Goal: Information Seeking & Learning: Learn about a topic

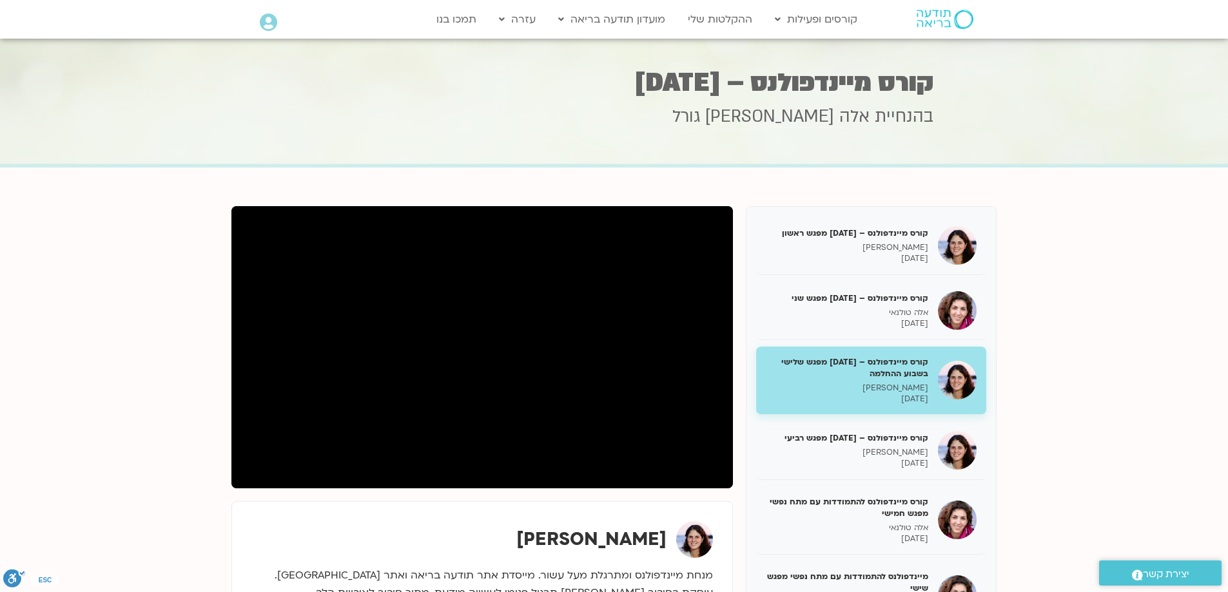
click at [554, 188] on section "קורס מיינדפולנס – יוני 25 מפגש ראשון מיכל גורל 16/06/2025 קורס מיינדפולנס – יונ…" at bounding box center [614, 540] width 1228 height 745
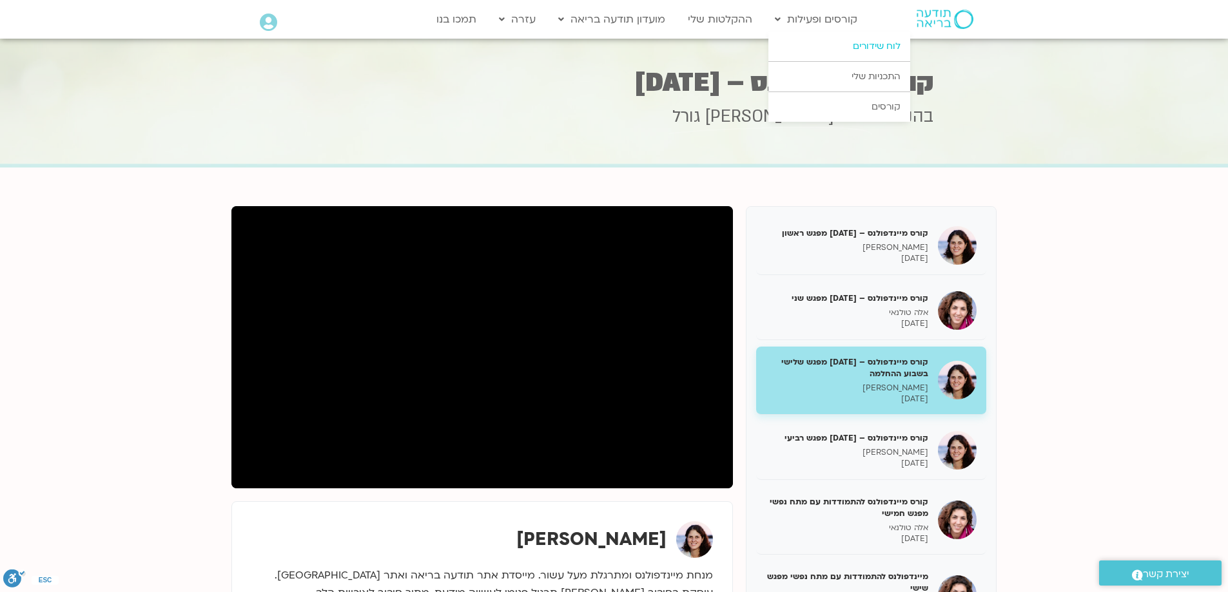
click at [874, 45] on link "לוח שידורים" at bounding box center [839, 47] width 142 height 30
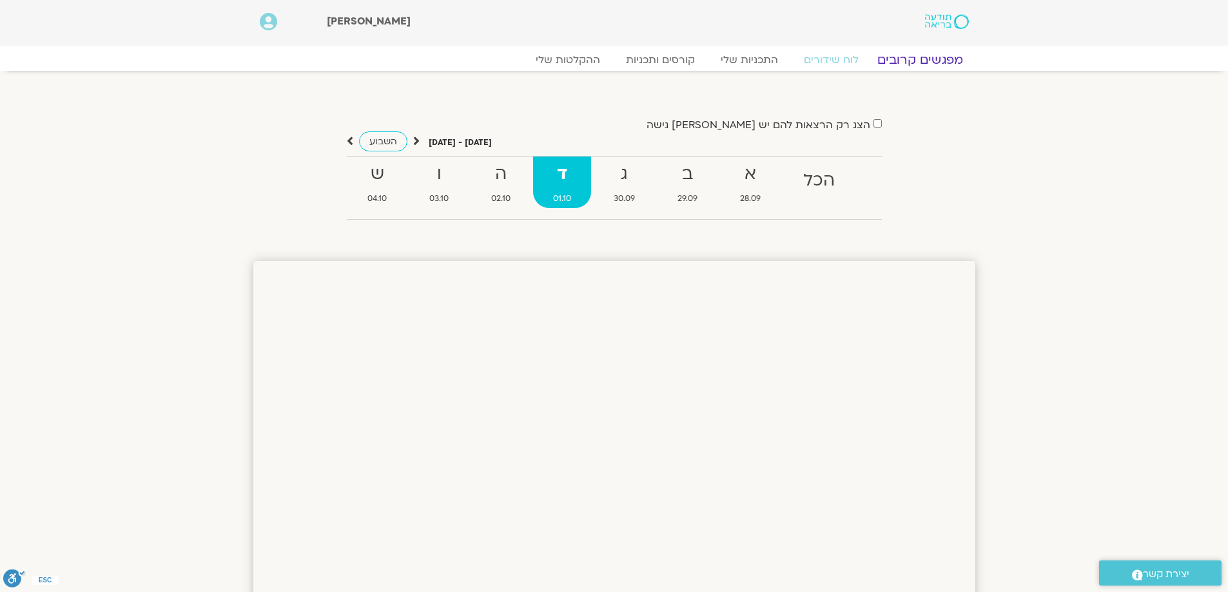
click at [922, 62] on link "מפגשים קרובים" at bounding box center [919, 59] width 117 height 15
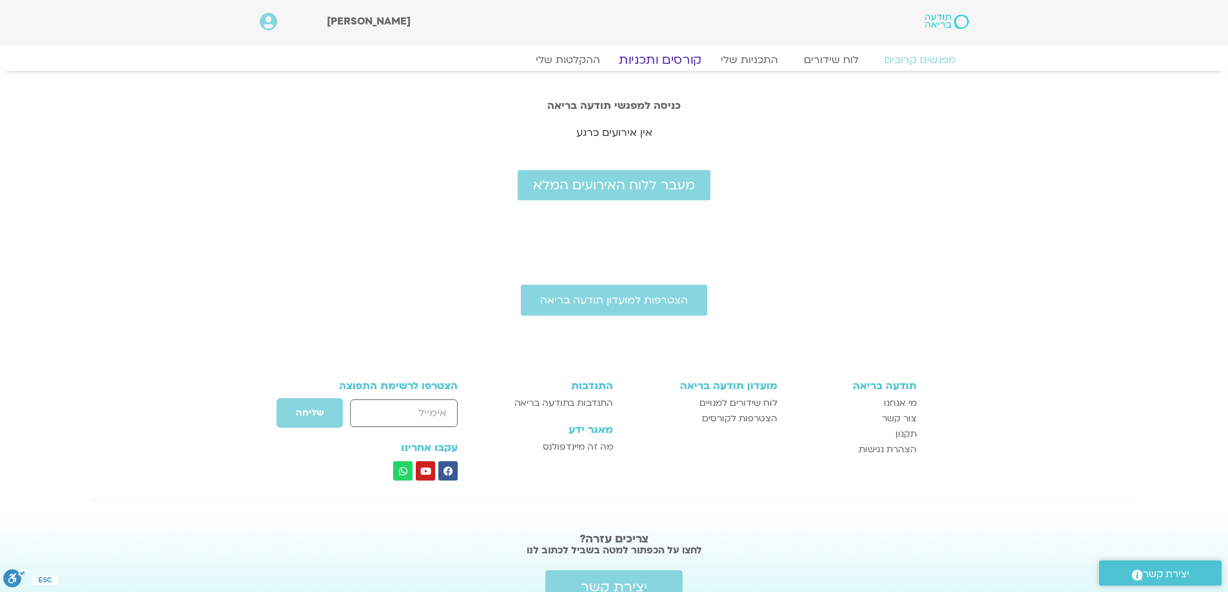
click at [645, 57] on link "קורסים ותכניות" at bounding box center [659, 59] width 113 height 15
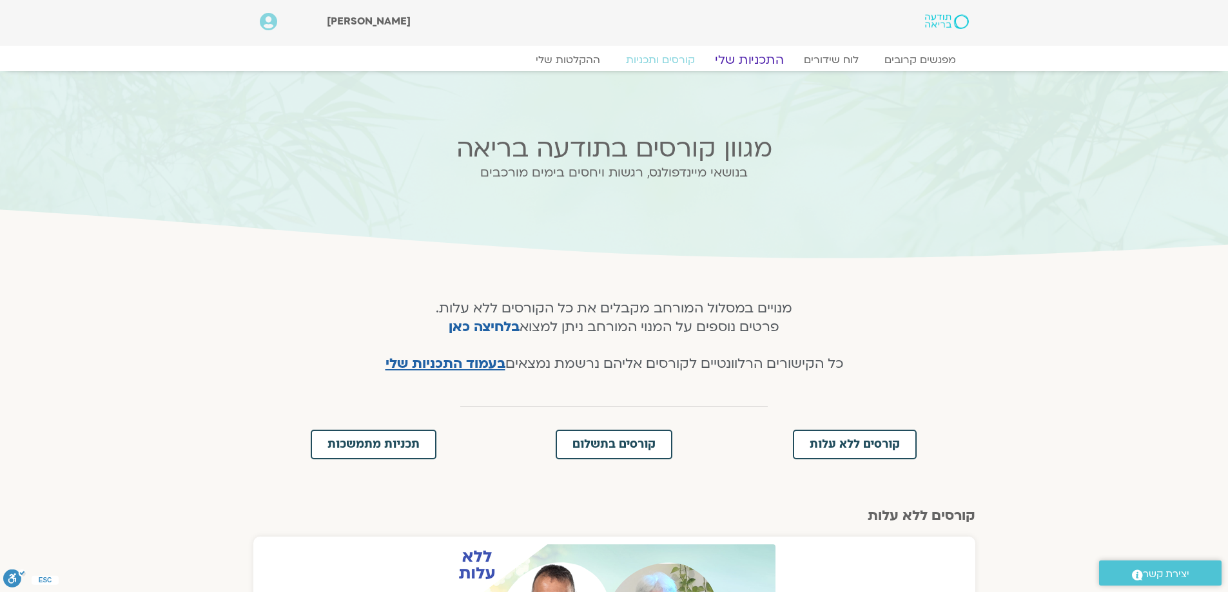
click at [744, 57] on link "התכניות שלי" at bounding box center [749, 59] width 100 height 15
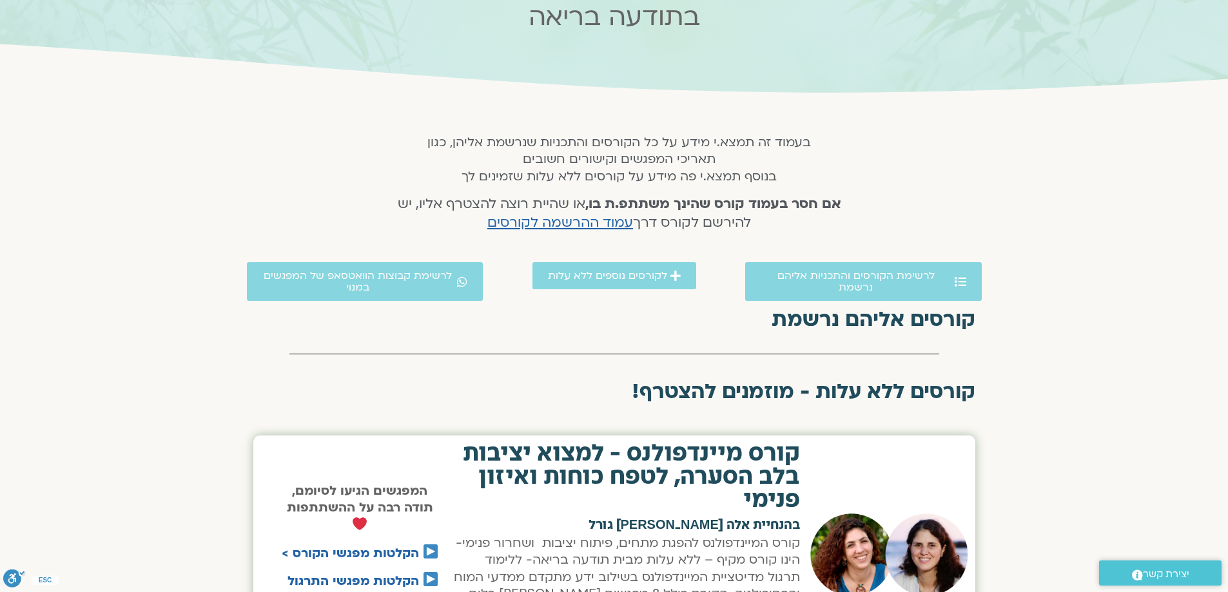
scroll to position [193, 0]
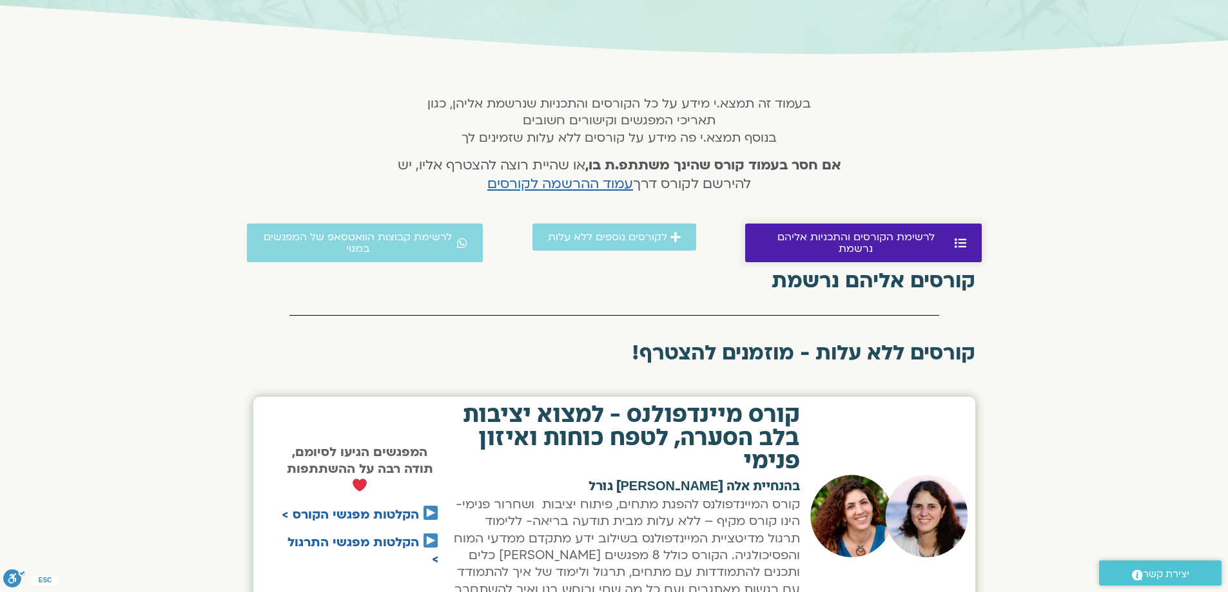
click at [840, 242] on span "לרשימת הקורסים והתכניות אליהם נרשמת" at bounding box center [856, 242] width 191 height 23
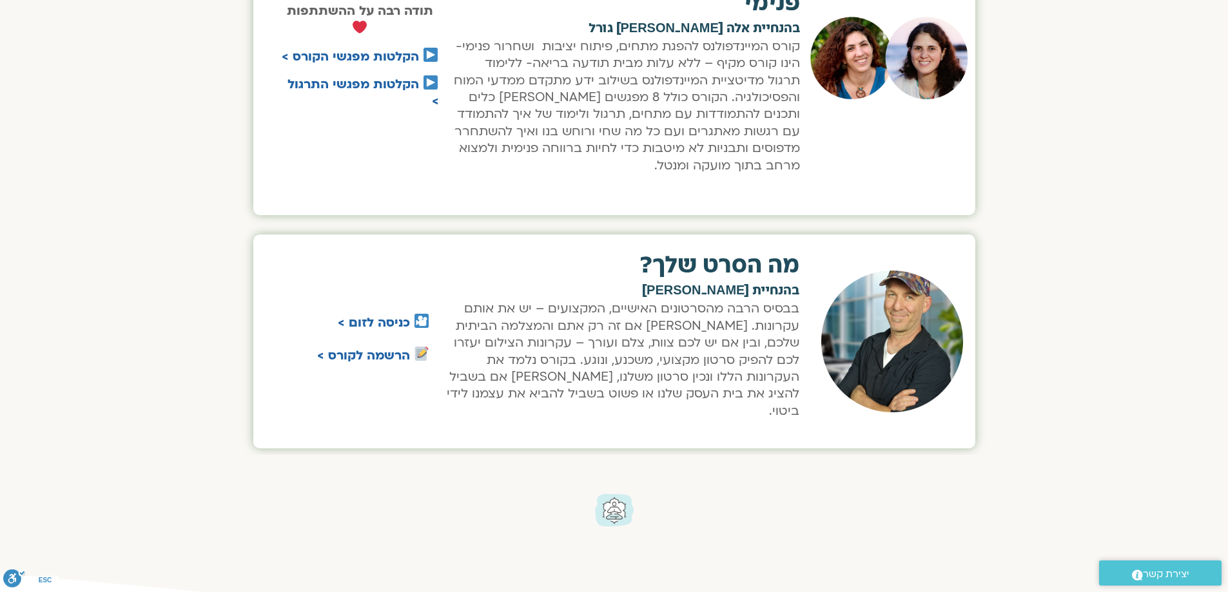
scroll to position [653, 0]
click at [363, 77] on link "הקלטות מפגשי התרגול >" at bounding box center [362, 92] width 151 height 34
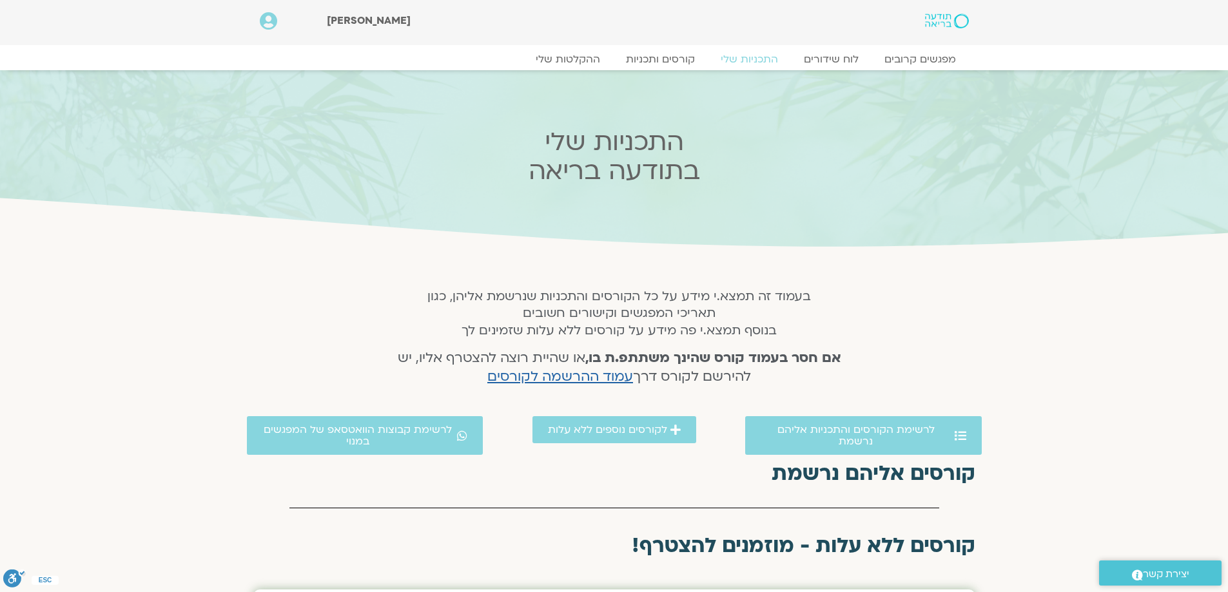
scroll to position [0, 0]
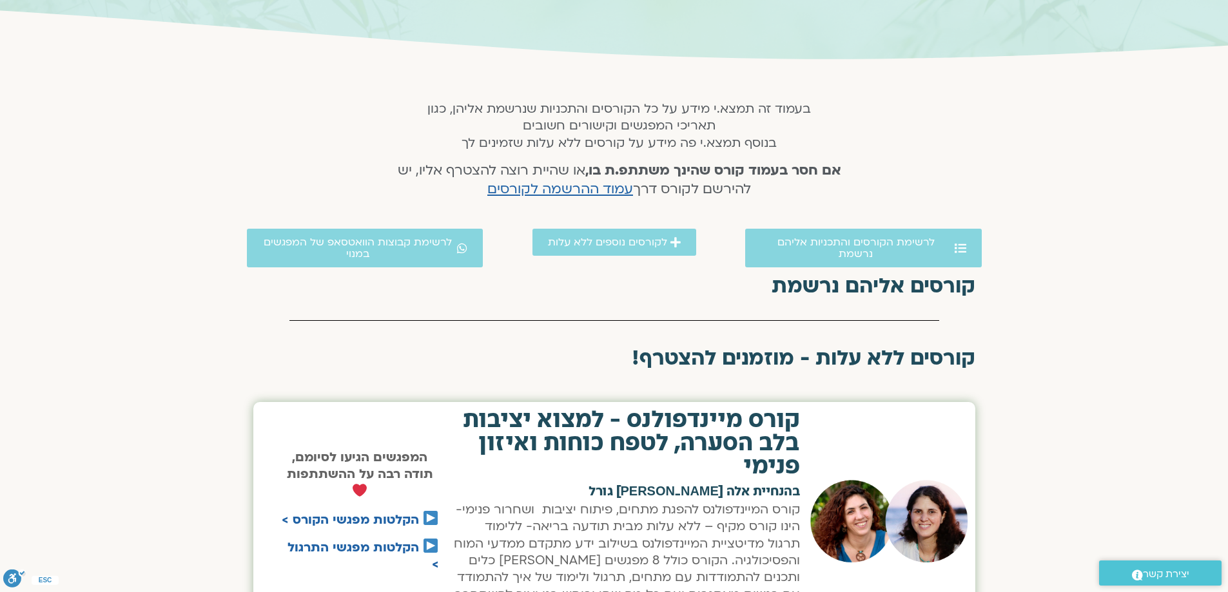
scroll to position [193, 0]
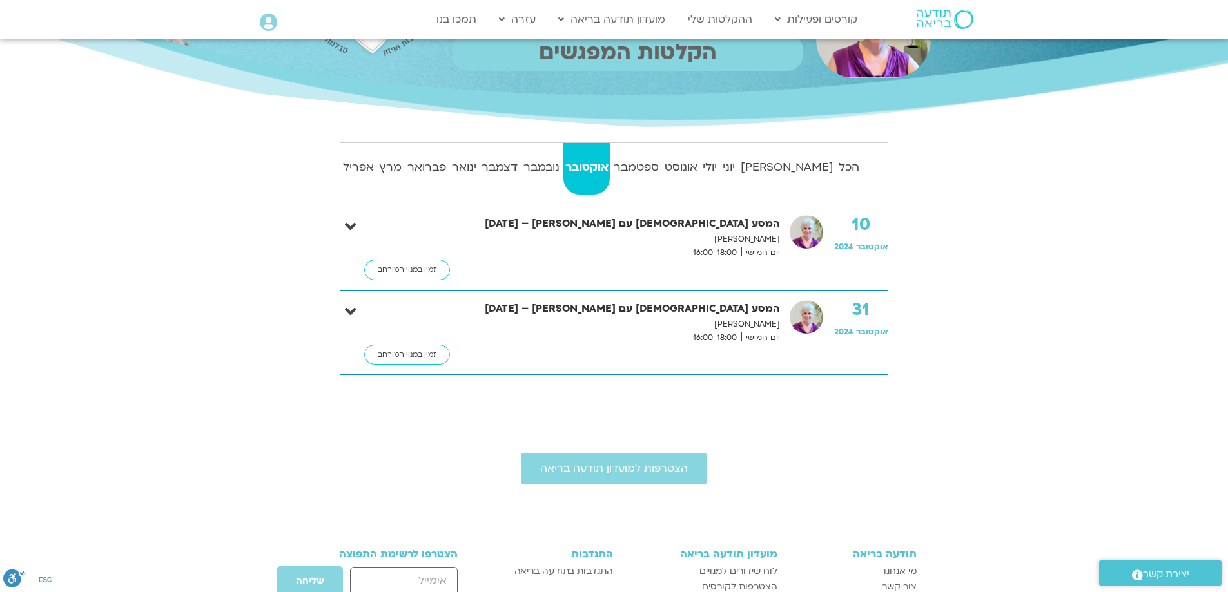
scroll to position [193, 0]
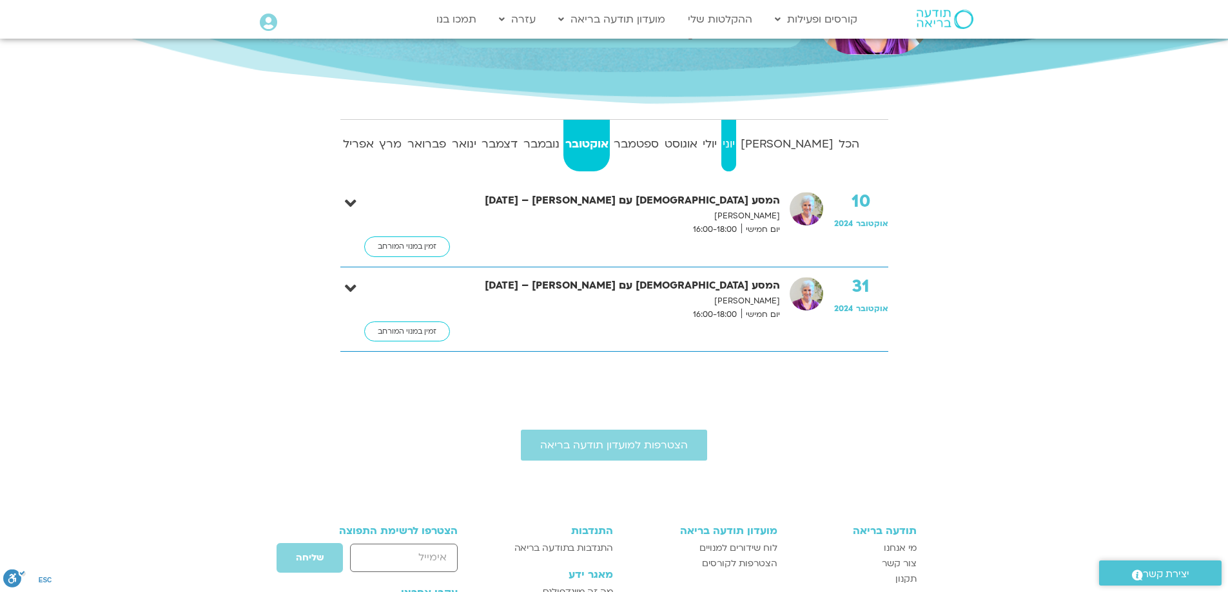
click at [737, 142] on strong "יוני" at bounding box center [728, 144] width 15 height 19
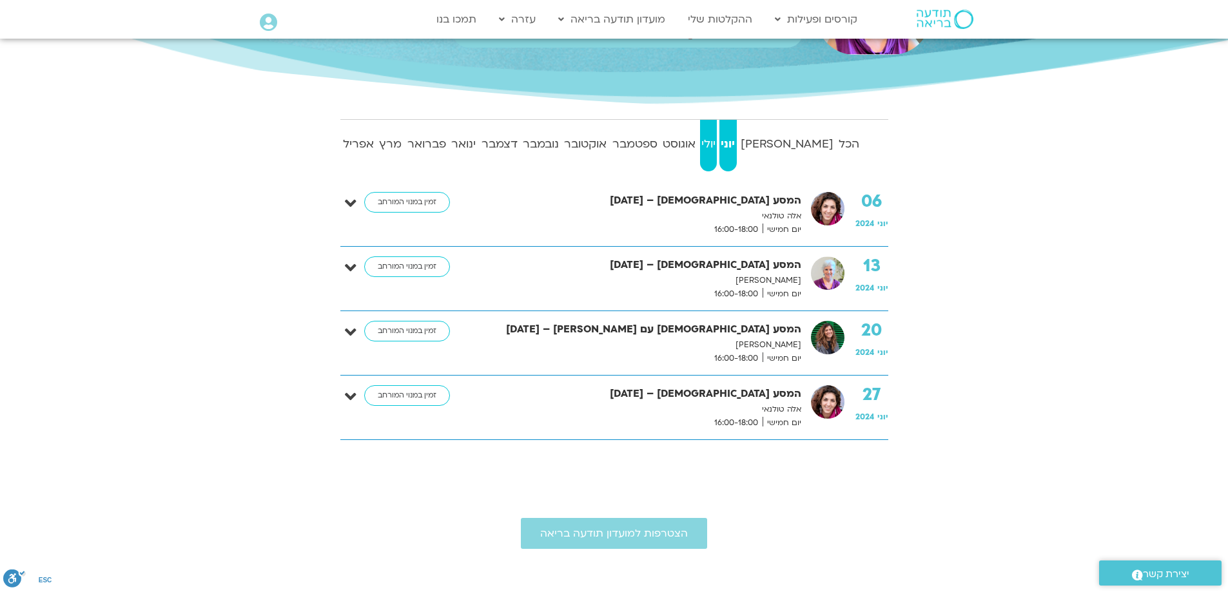
click at [717, 141] on strong "יולי" at bounding box center [708, 144] width 17 height 19
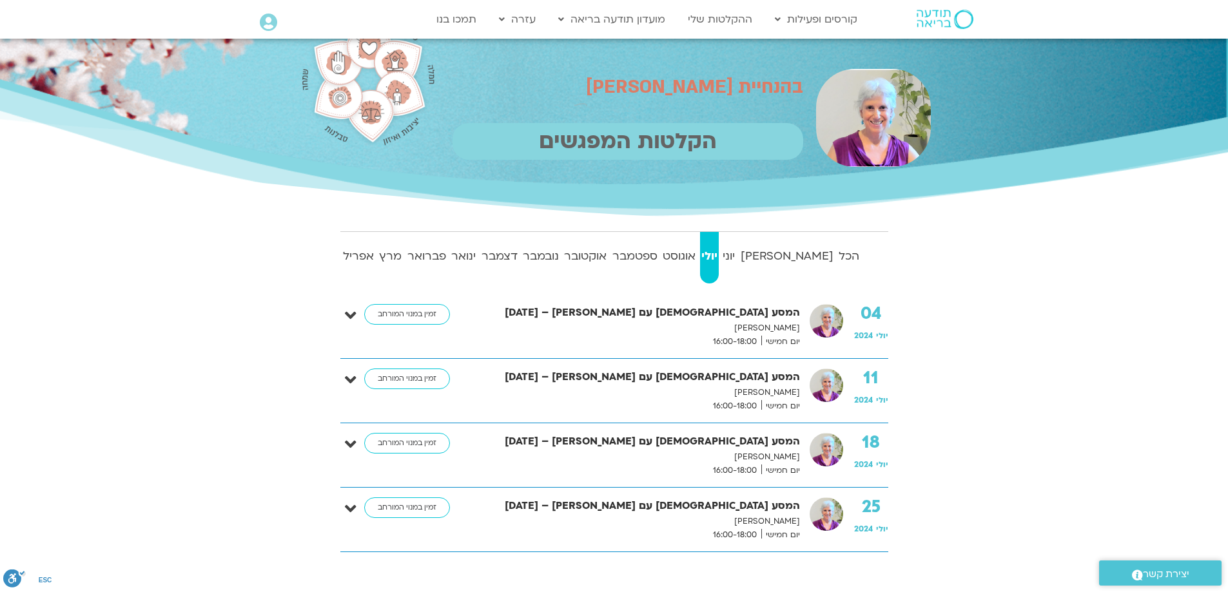
scroll to position [0, 0]
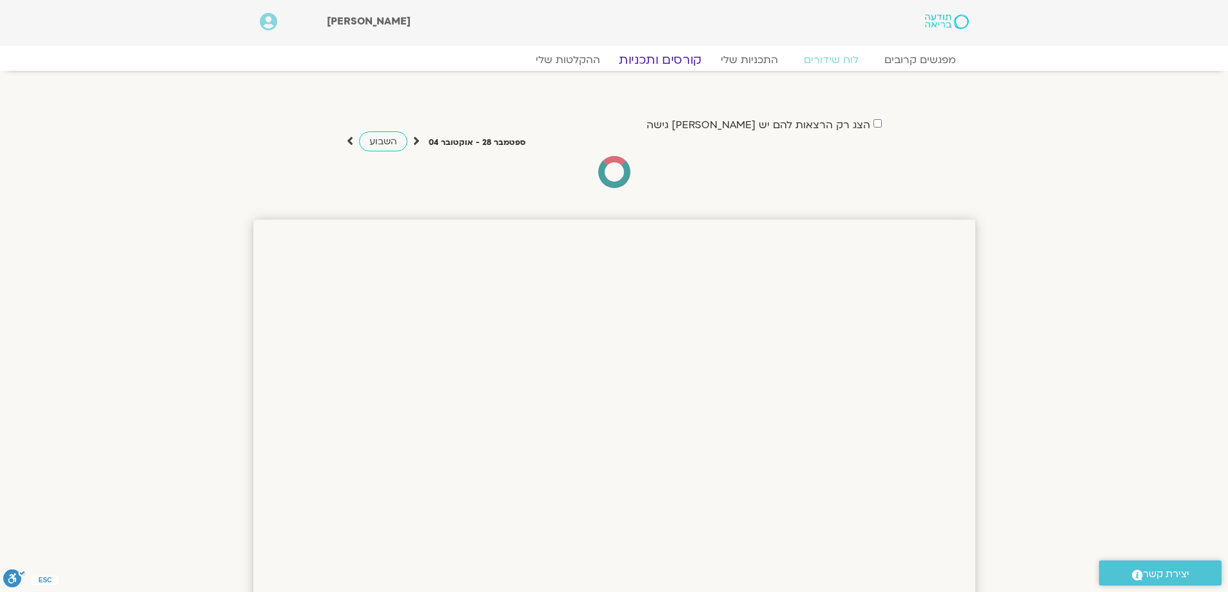
click at [675, 54] on link "קורסים ותכניות" at bounding box center [659, 59] width 113 height 15
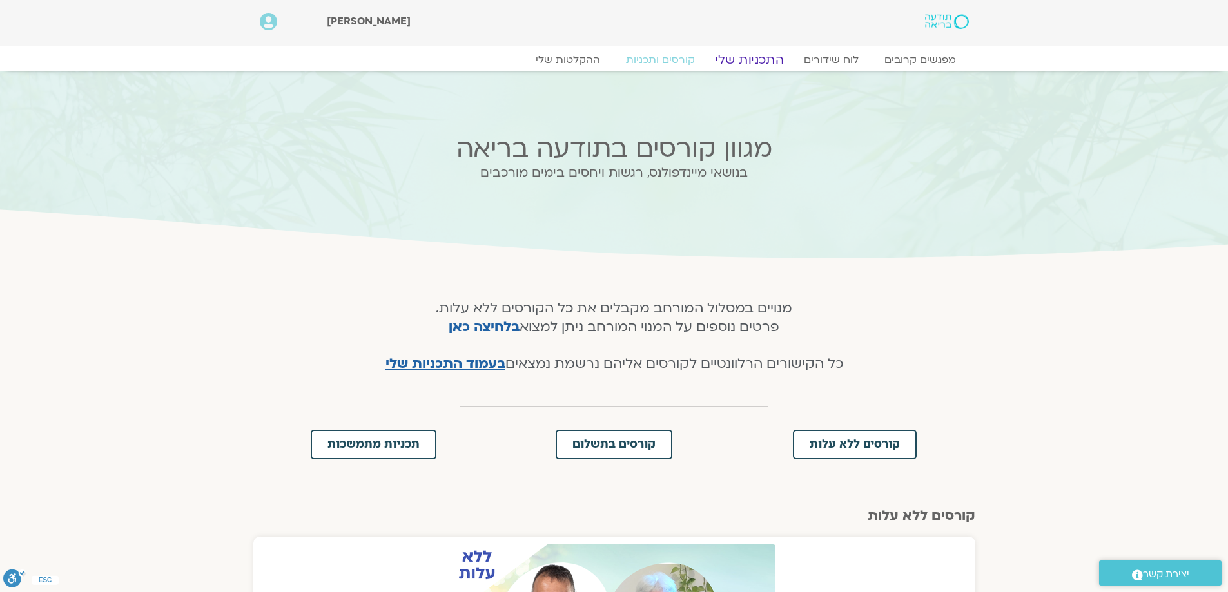
click at [753, 55] on link "התכניות שלי" at bounding box center [749, 59] width 100 height 15
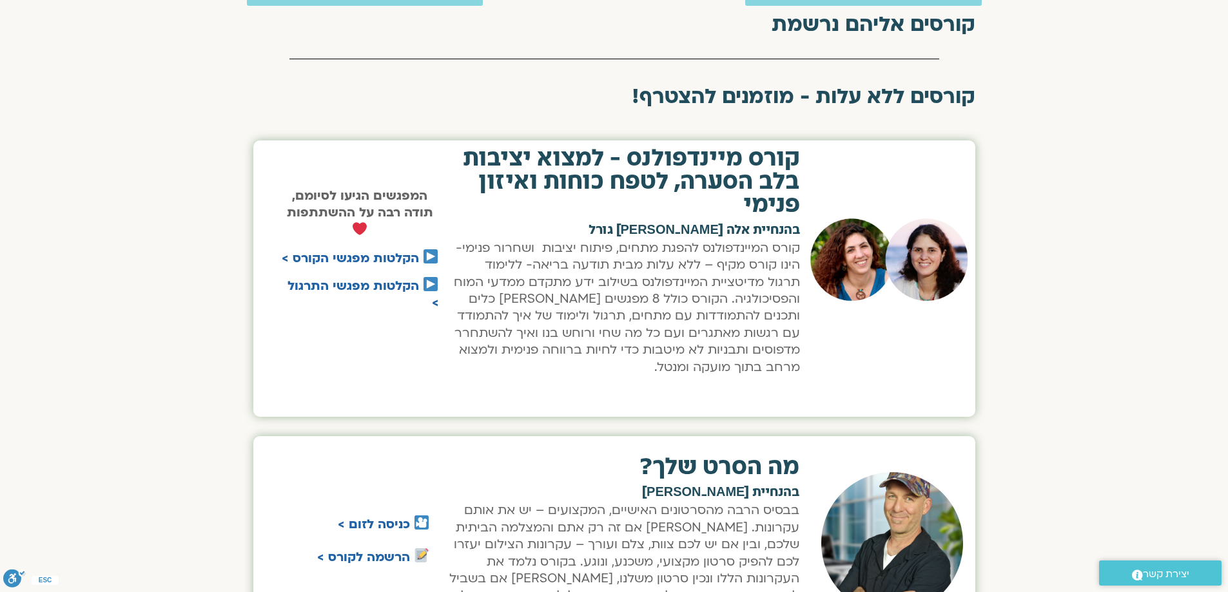
scroll to position [451, 0]
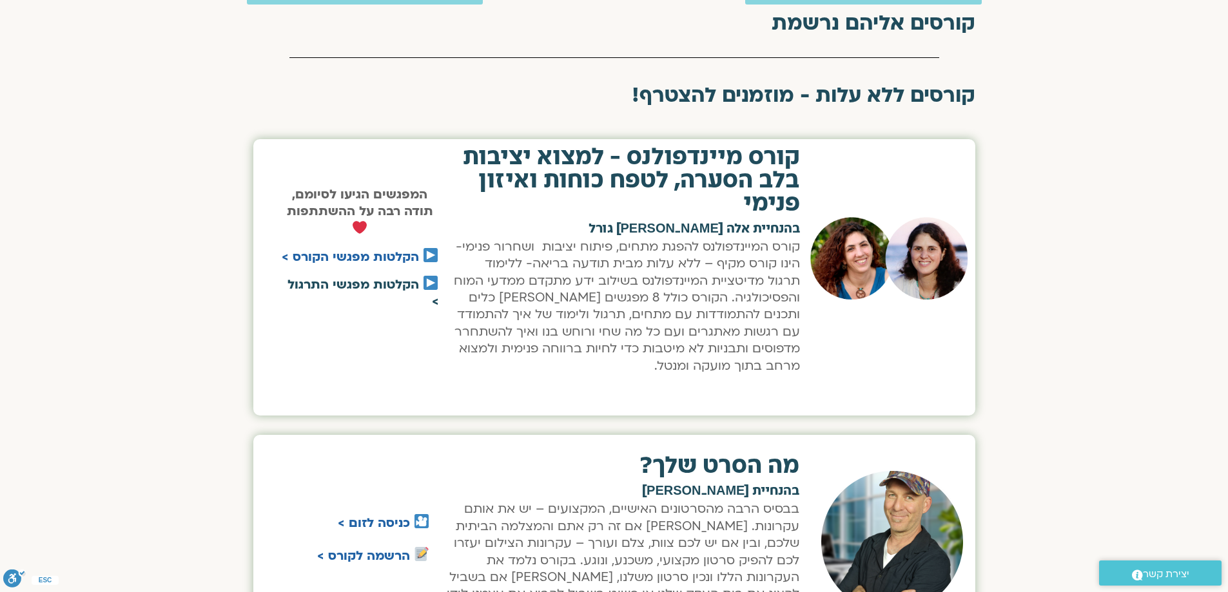
click at [373, 284] on link "הקלטות מפגשי התרגול >" at bounding box center [362, 293] width 151 height 34
click at [405, 254] on link "הקלטות מפגשי הקורס >" at bounding box center [350, 257] width 137 height 17
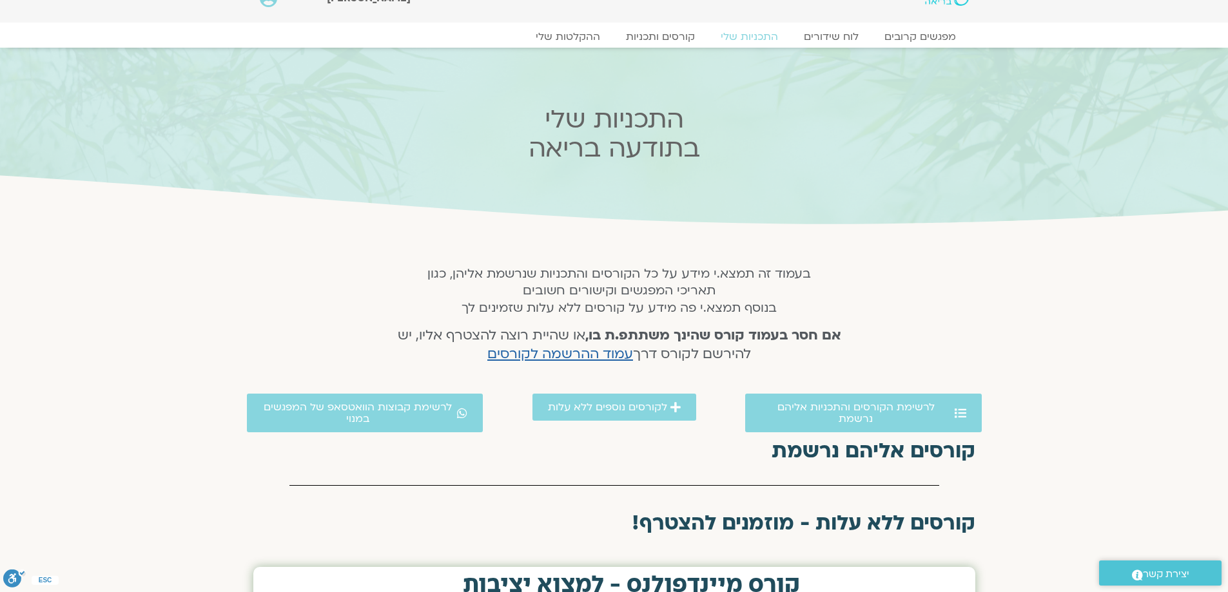
scroll to position [0, 0]
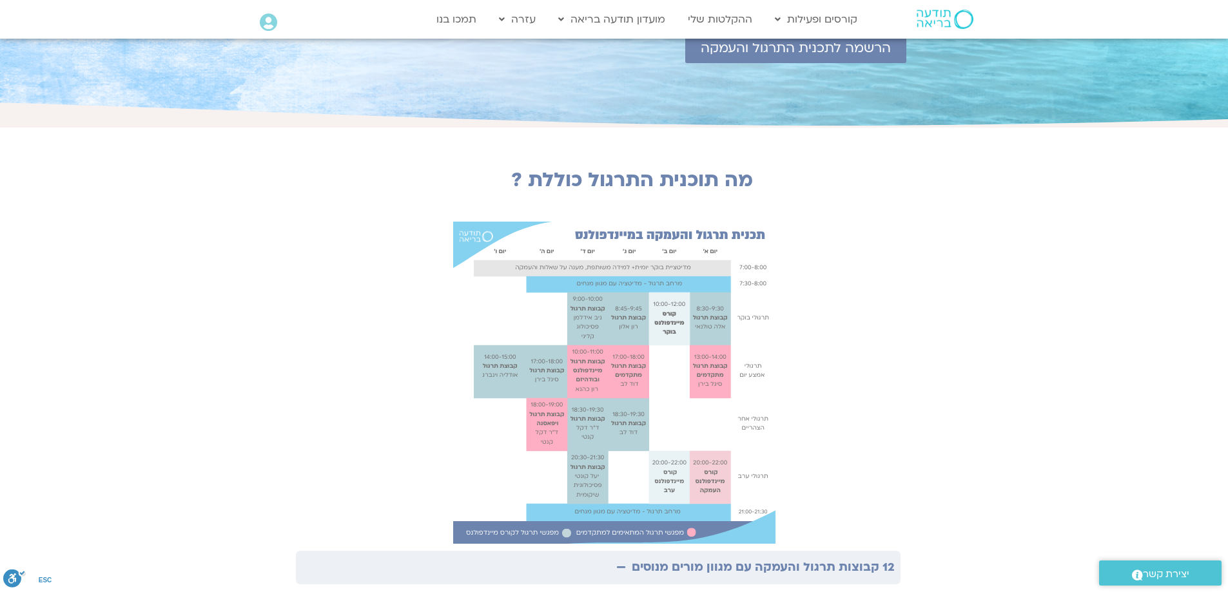
scroll to position [193, 0]
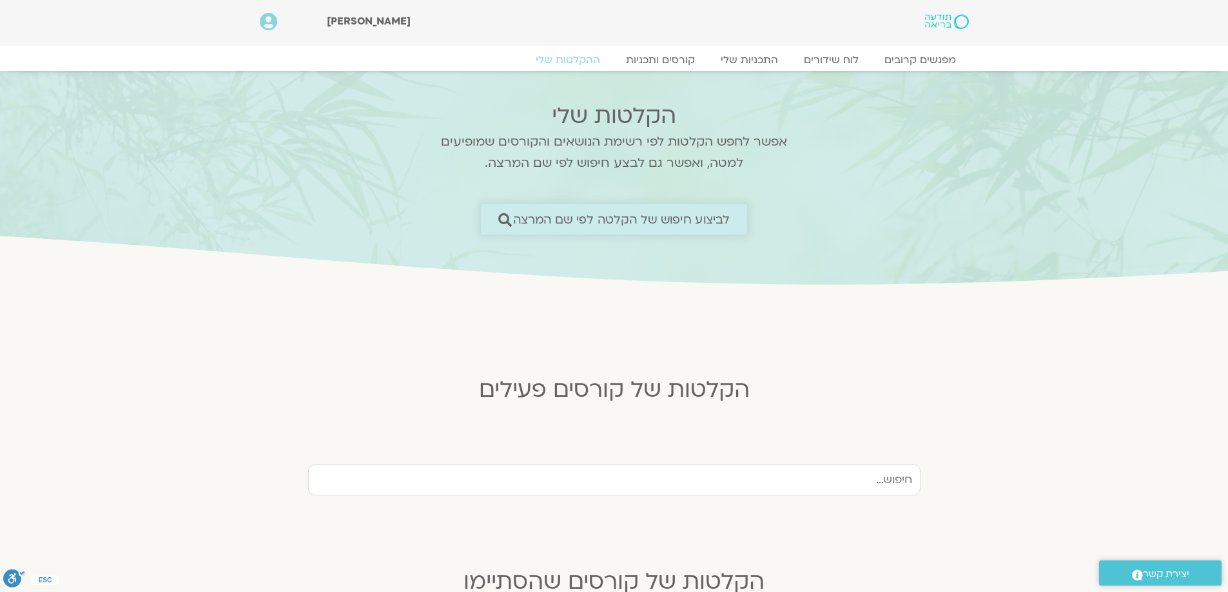
click at [625, 221] on span "לביצוע חיפוש של הקלטה לפי שם המרצה" at bounding box center [621, 220] width 217 height 14
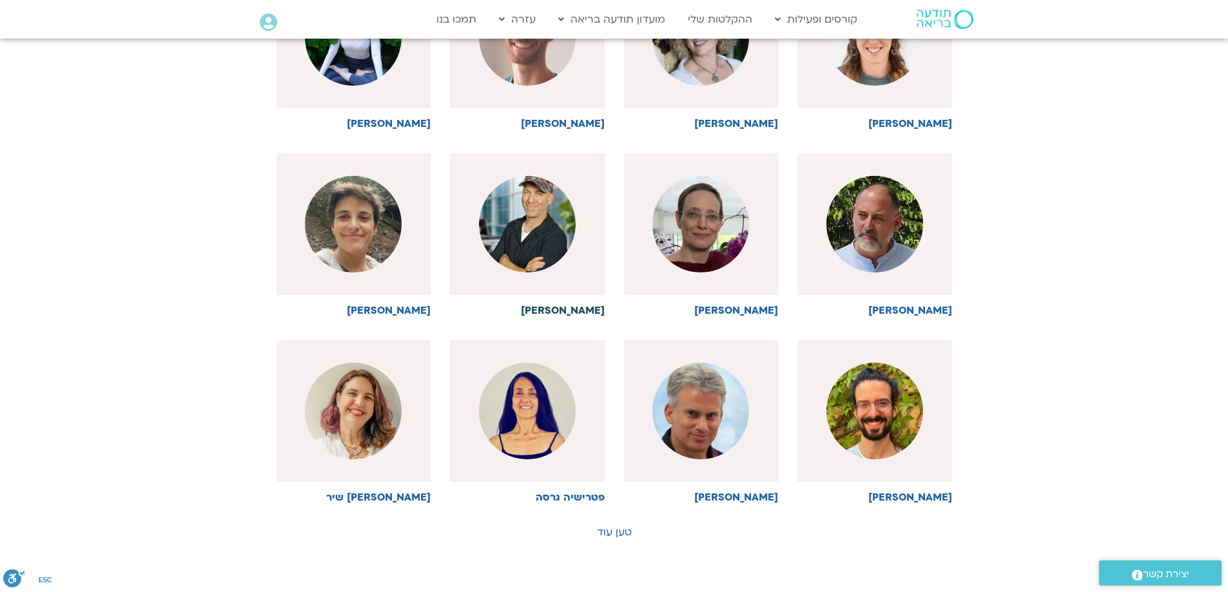
scroll to position [516, 0]
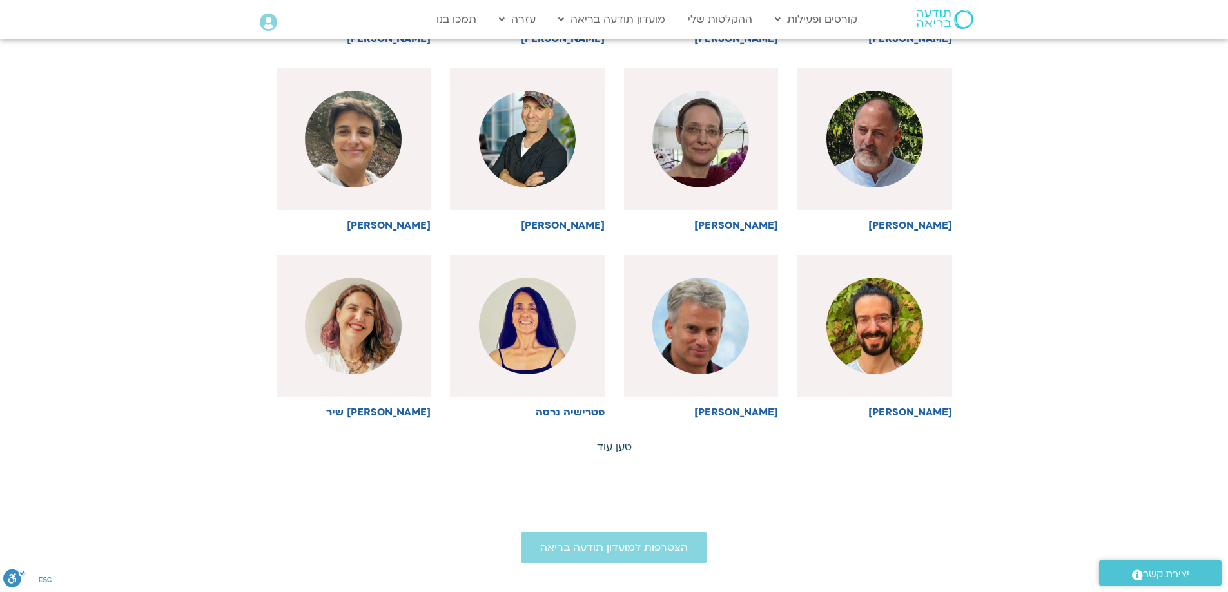
click at [612, 445] on link "טען עוד" at bounding box center [614, 447] width 35 height 14
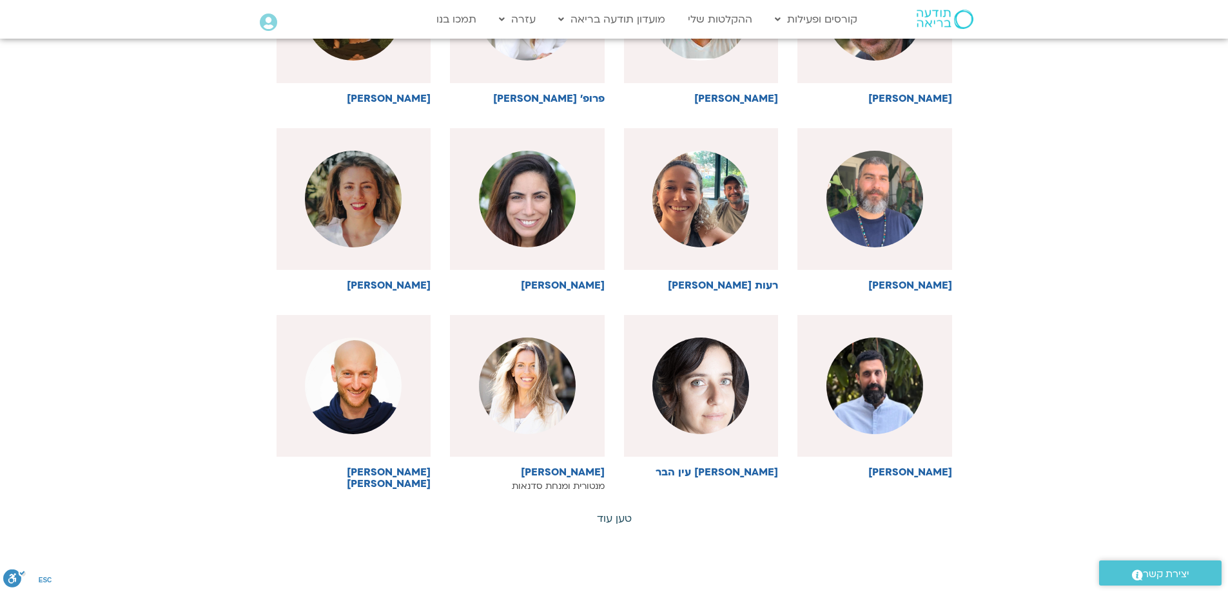
scroll to position [1096, 0]
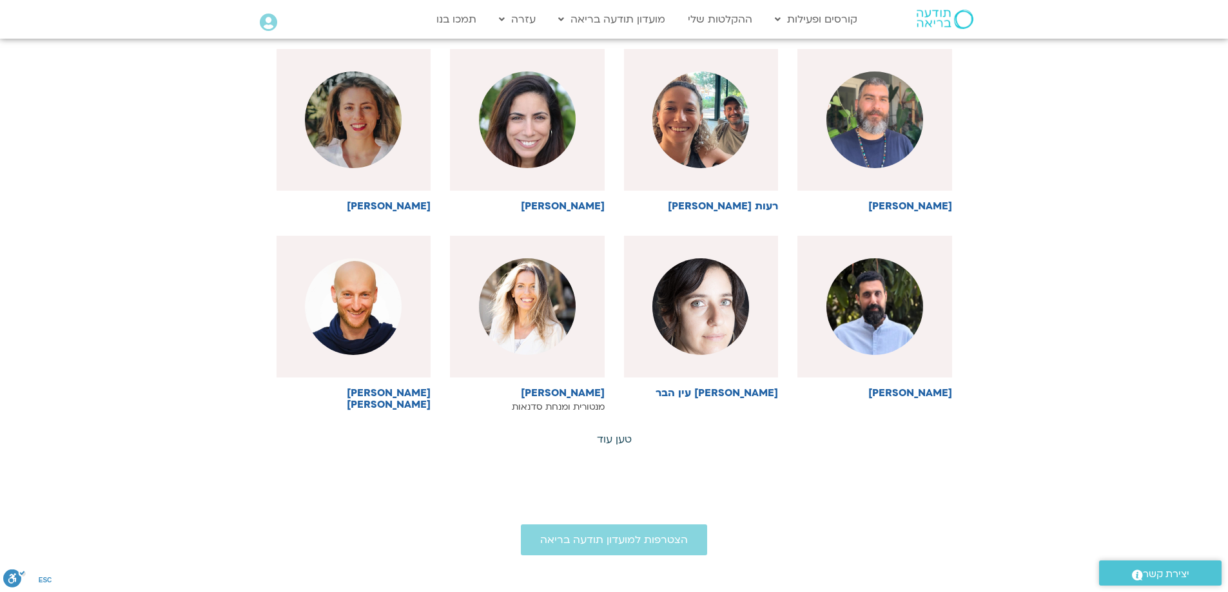
click at [612, 440] on link "טען עוד" at bounding box center [614, 439] width 35 height 14
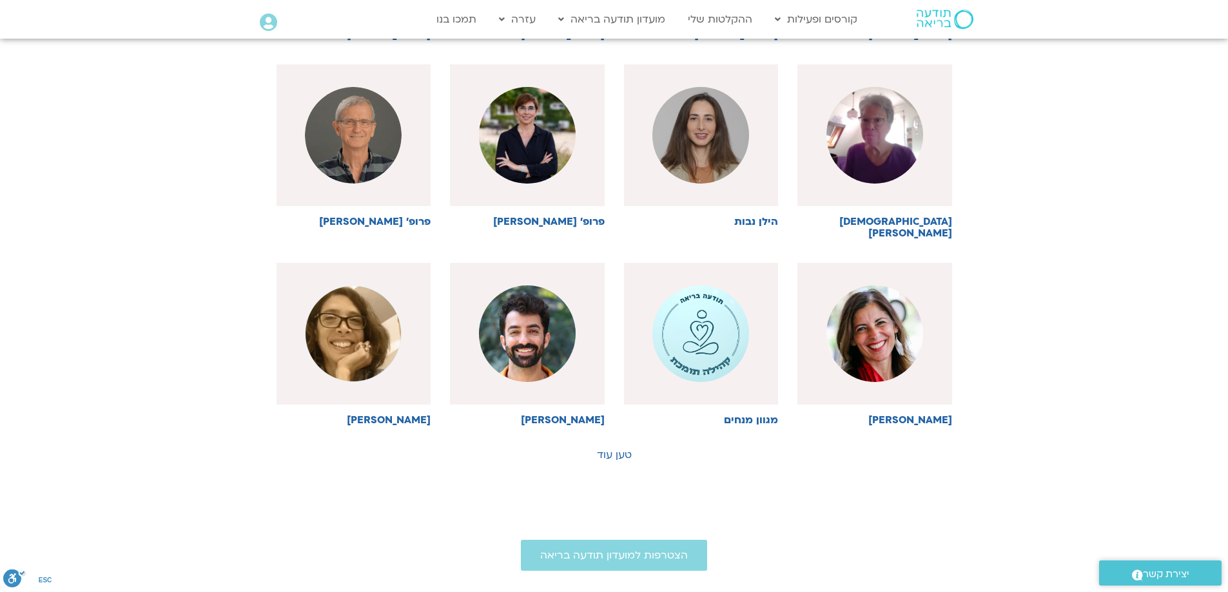
scroll to position [1676, 0]
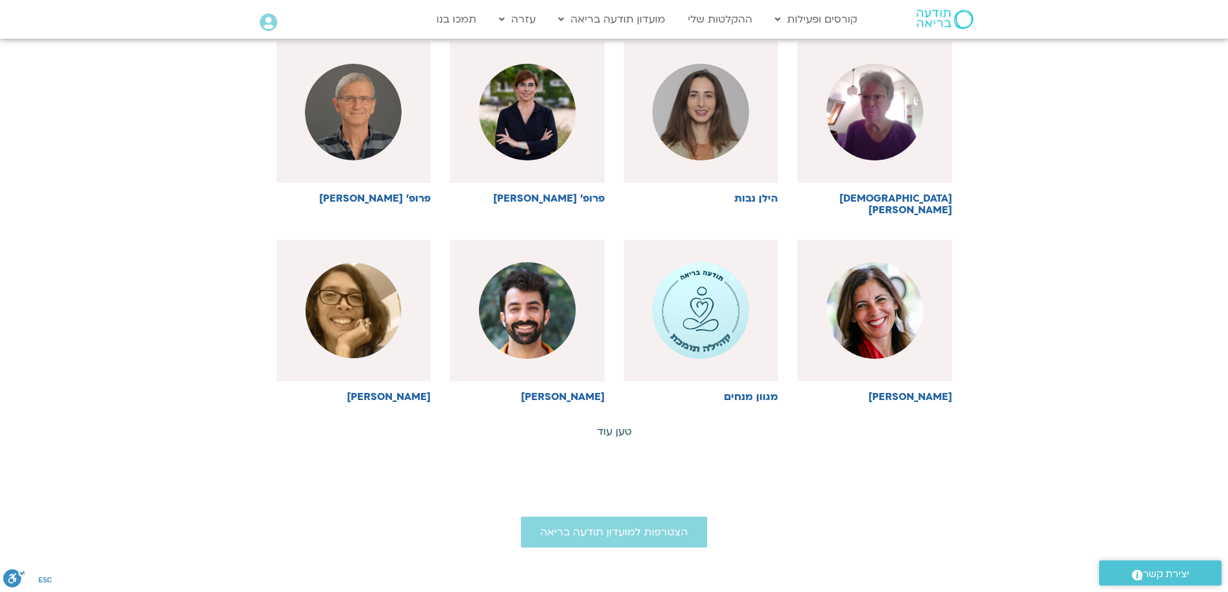
click at [612, 425] on link "טען עוד" at bounding box center [614, 432] width 35 height 14
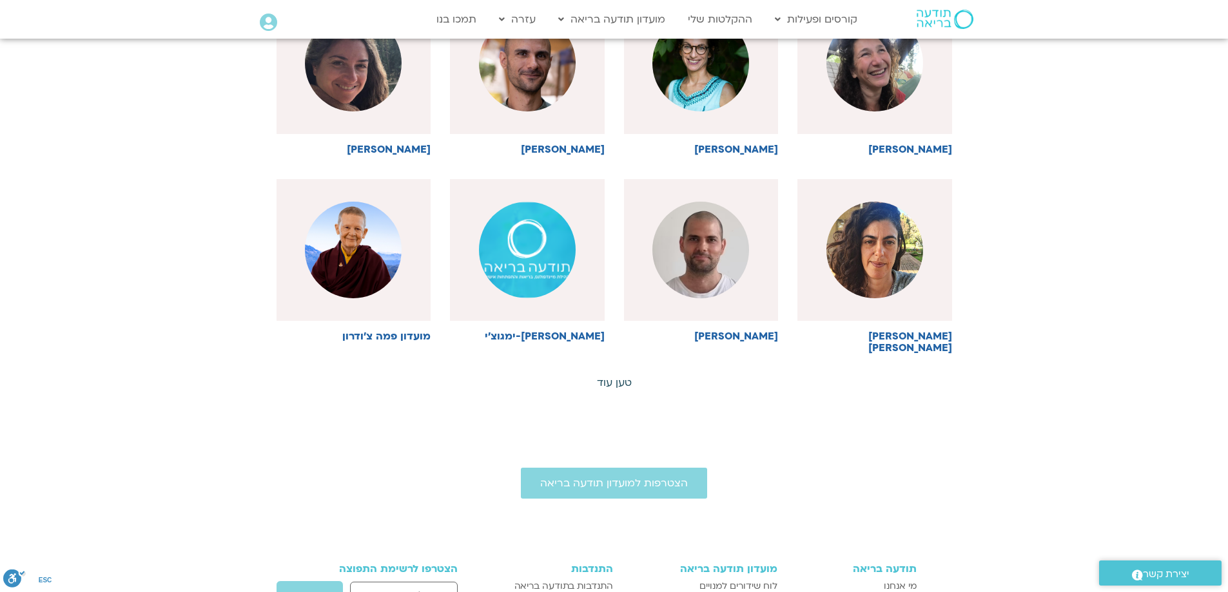
scroll to position [2320, 0]
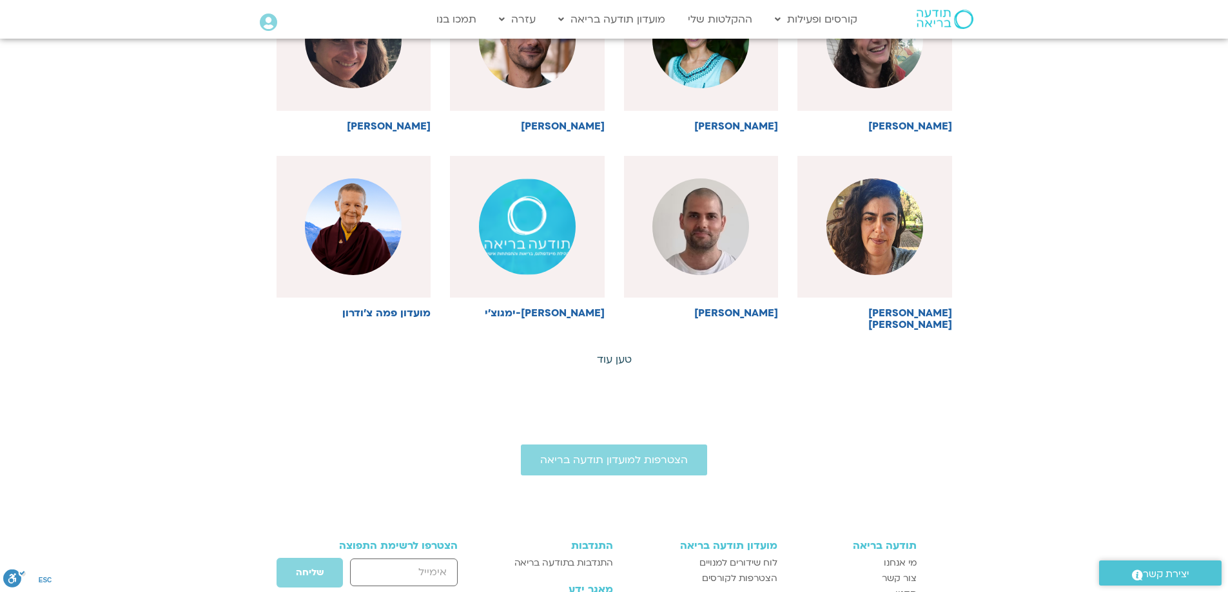
click at [622, 353] on link "טען עוד" at bounding box center [614, 360] width 35 height 14
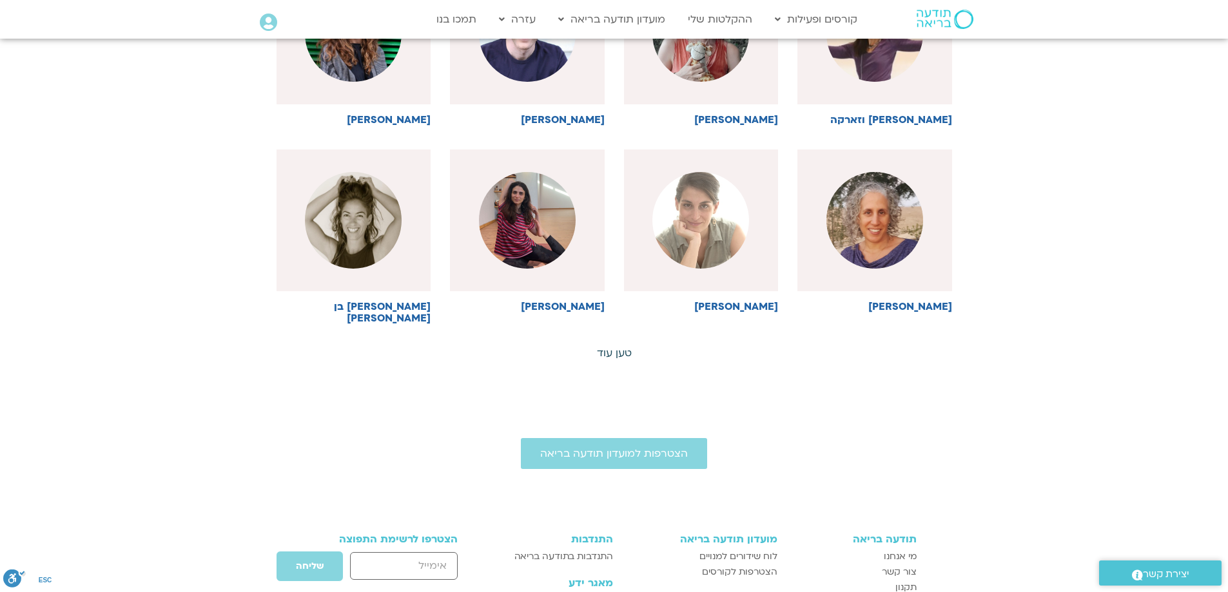
scroll to position [2900, 0]
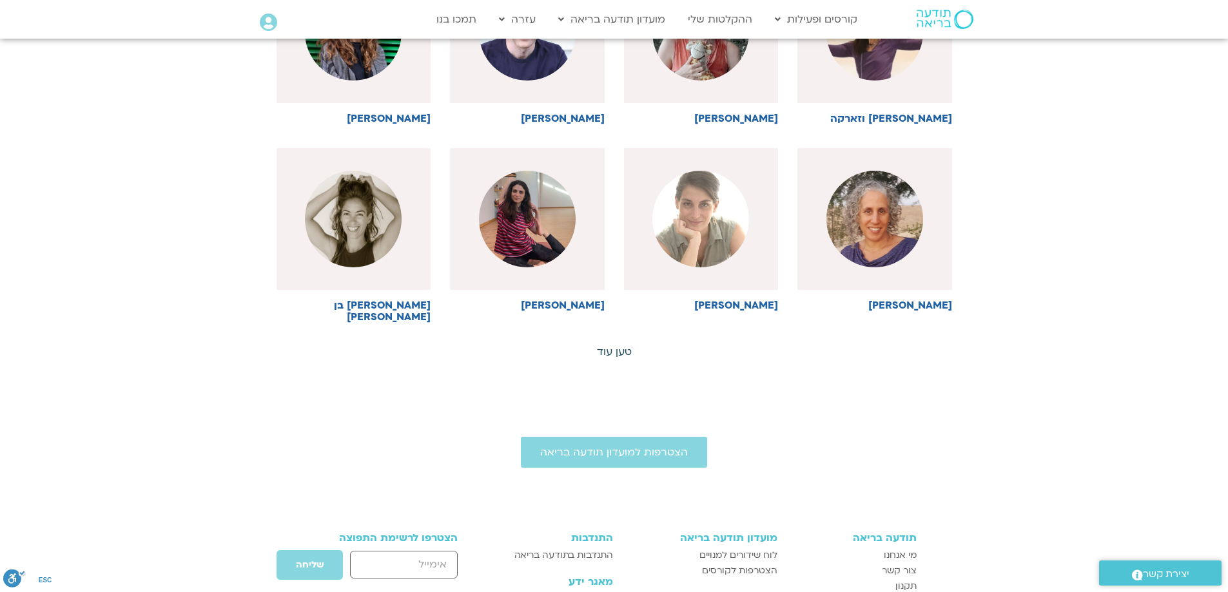
click at [612, 345] on link "טען עוד" at bounding box center [614, 352] width 35 height 14
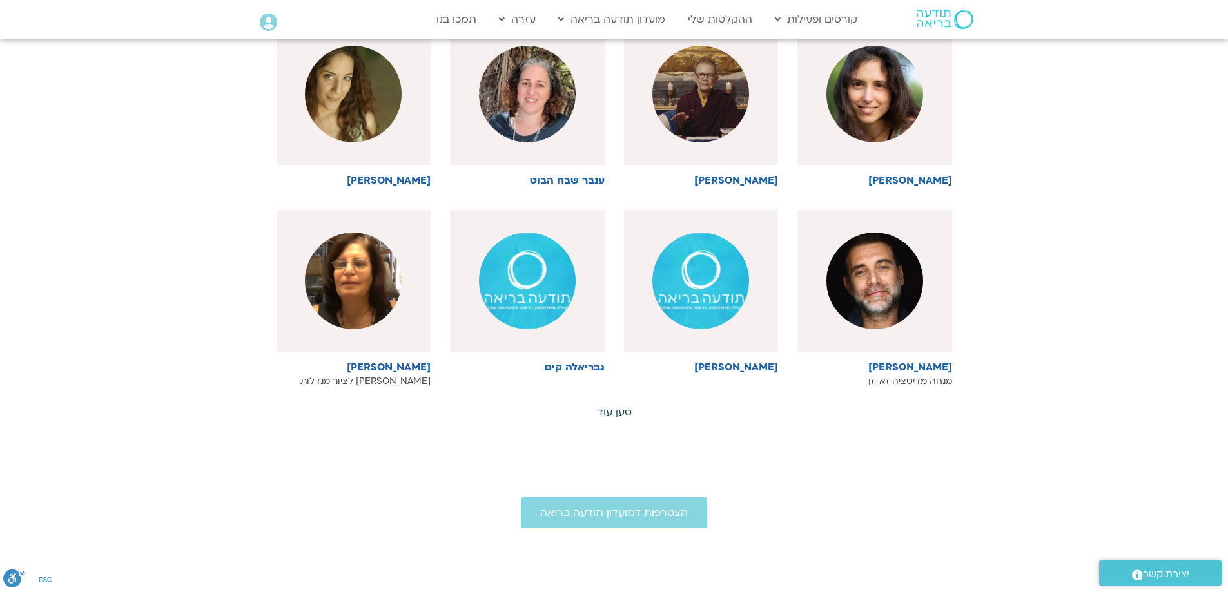
scroll to position [3416, 0]
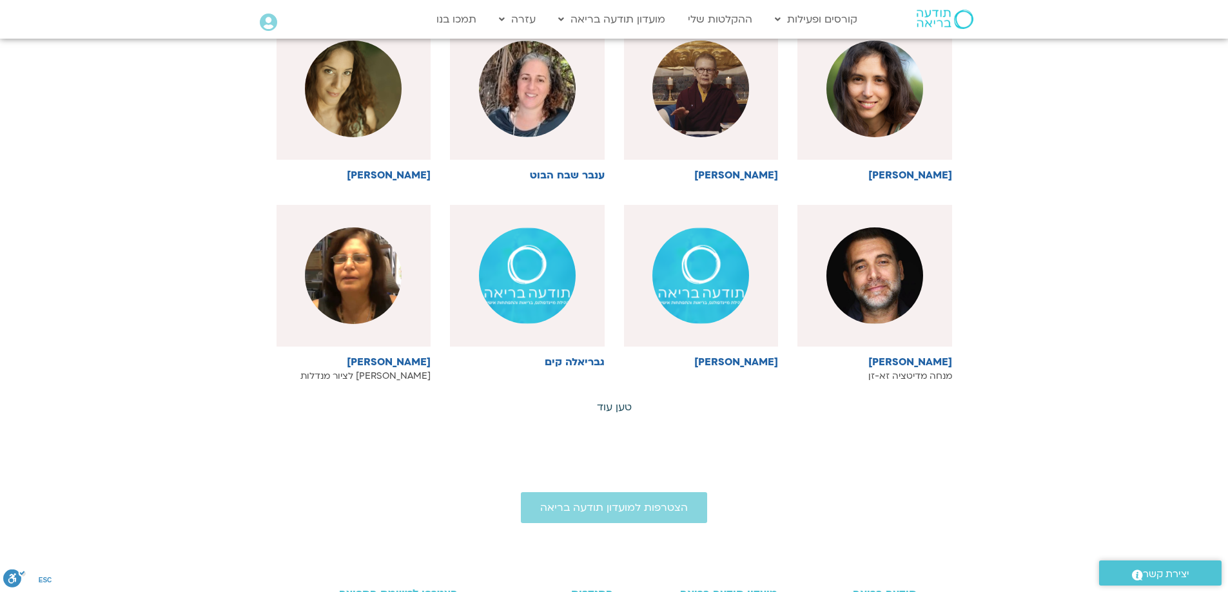
click at [617, 400] on link "טען עוד" at bounding box center [614, 407] width 35 height 14
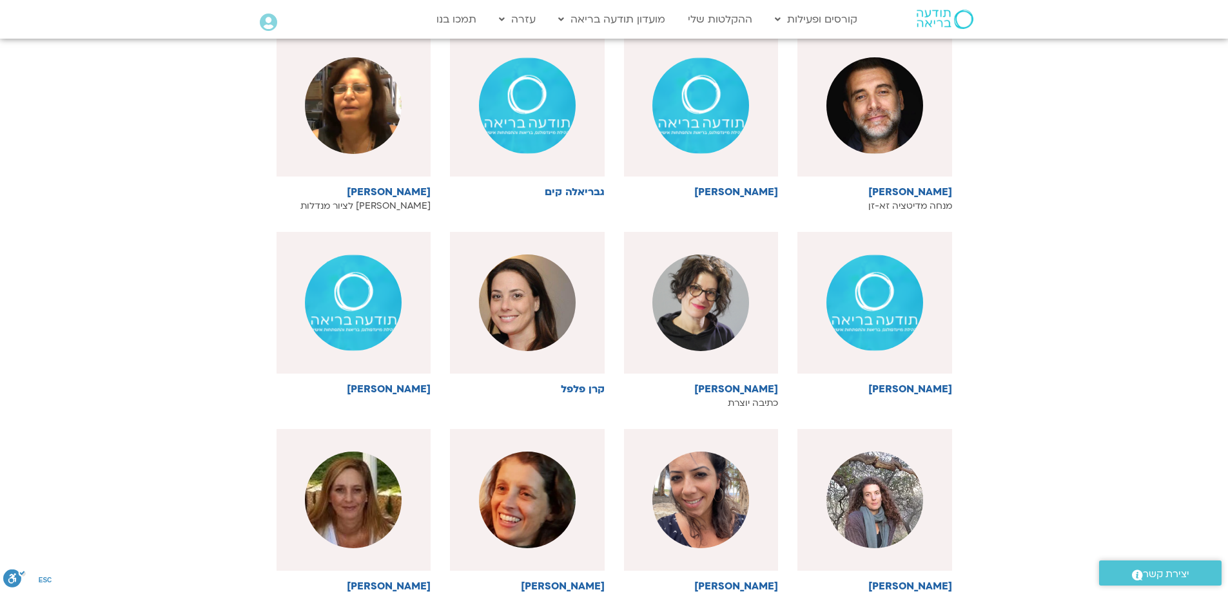
scroll to position [3609, 0]
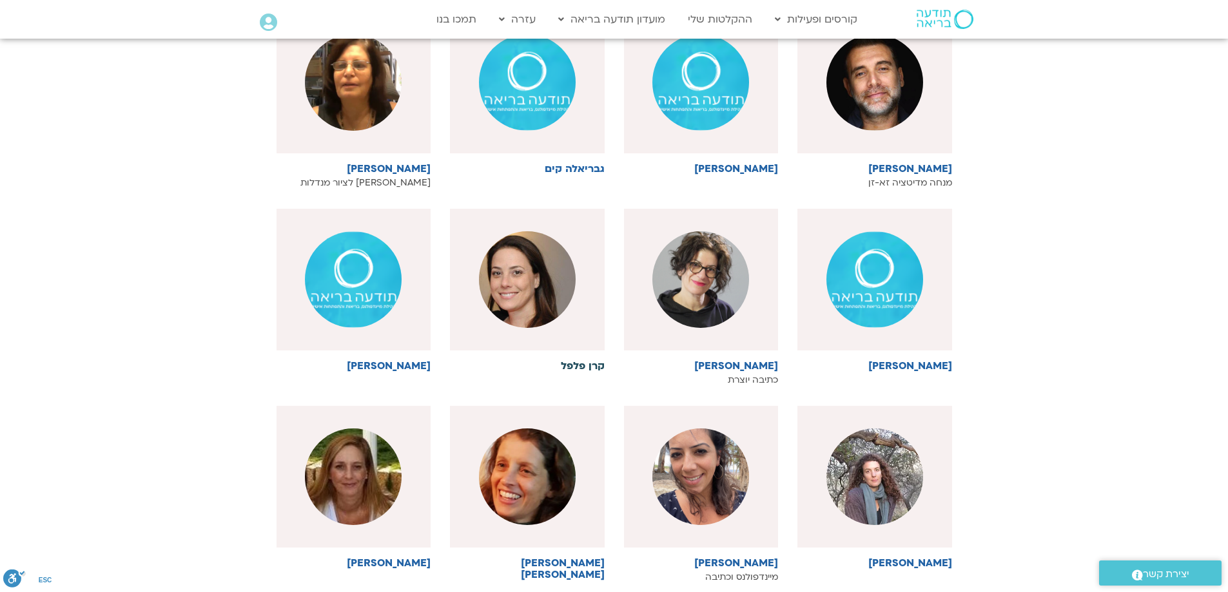
click at [579, 360] on h6 "קרן פלפל" at bounding box center [527, 366] width 155 height 12
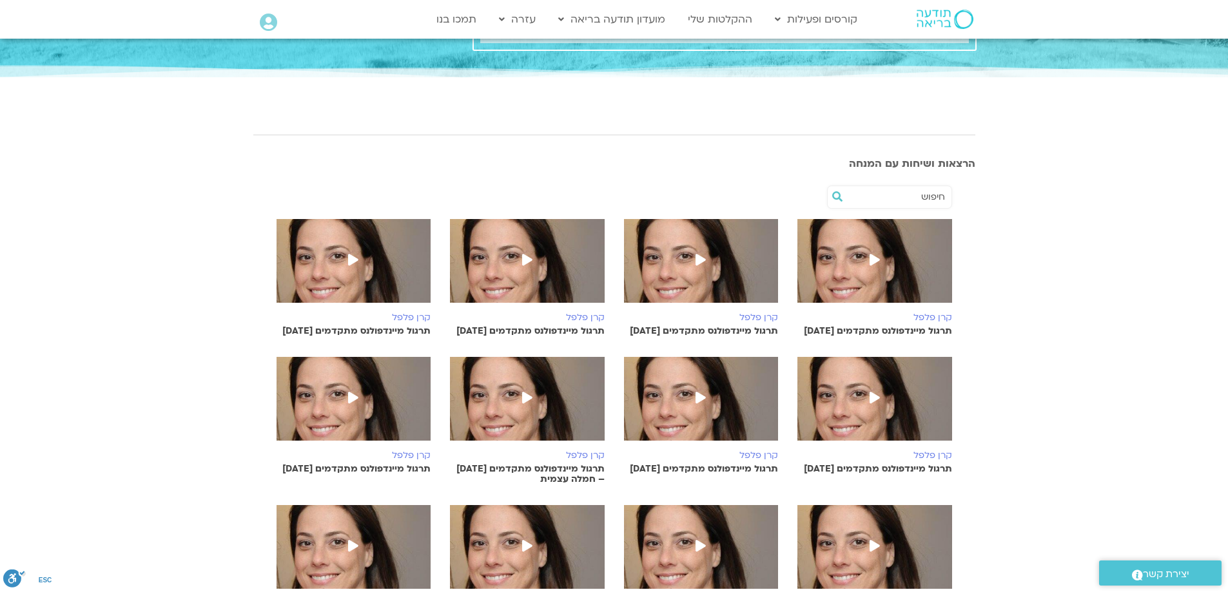
scroll to position [193, 0]
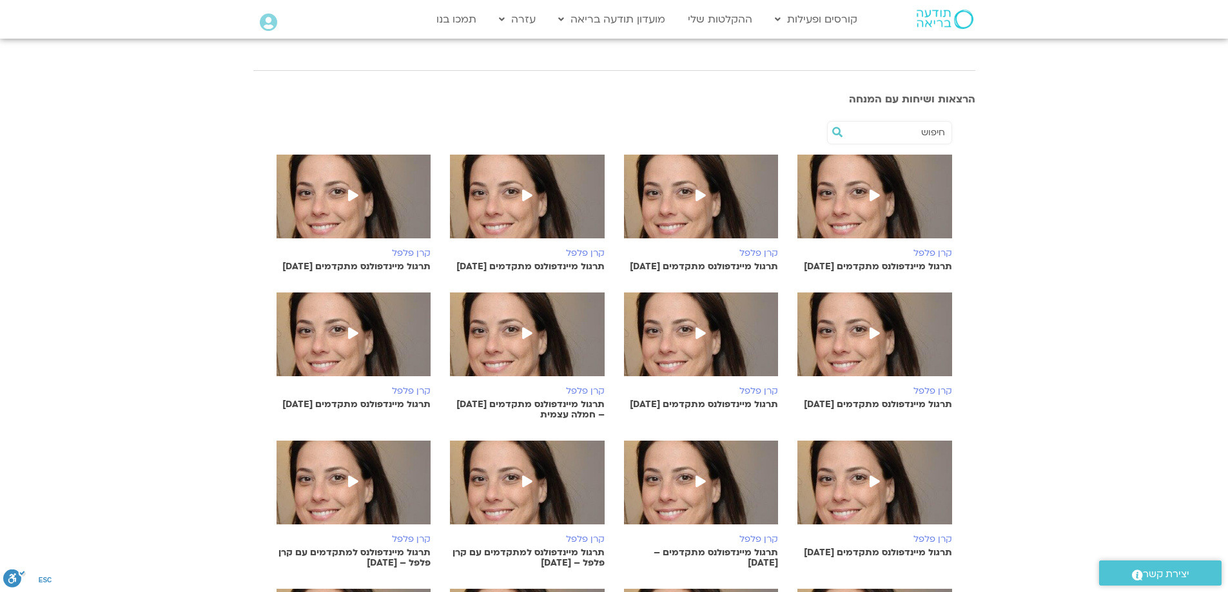
click at [869, 190] on icon at bounding box center [874, 195] width 10 height 12
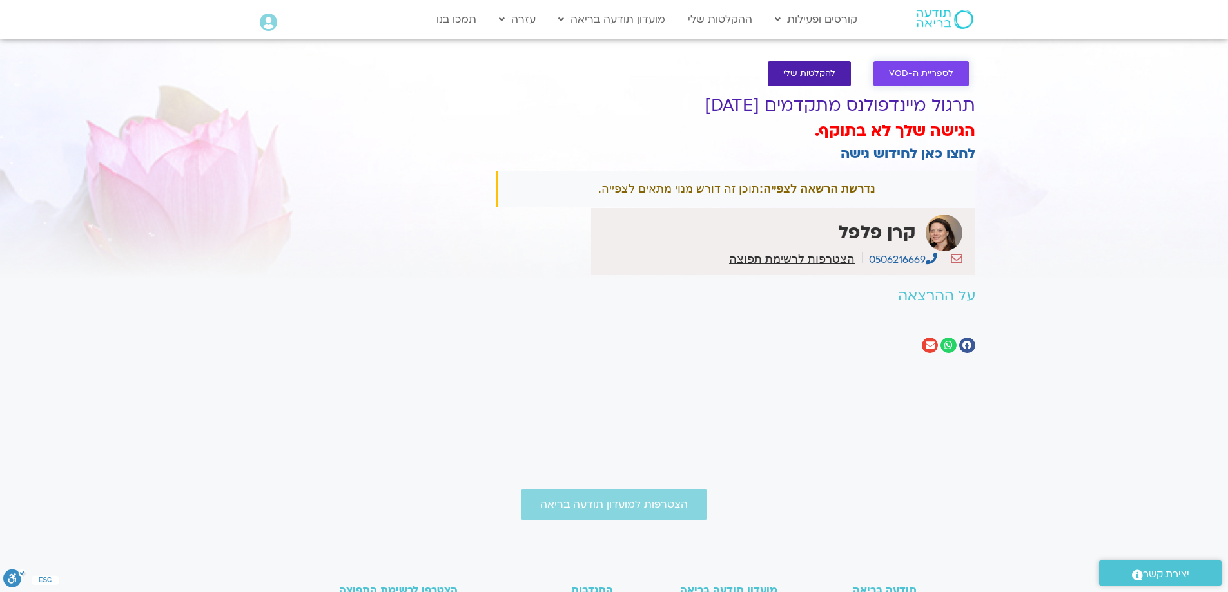
click at [911, 73] on span "לספריית ה-VOD" at bounding box center [921, 74] width 64 height 10
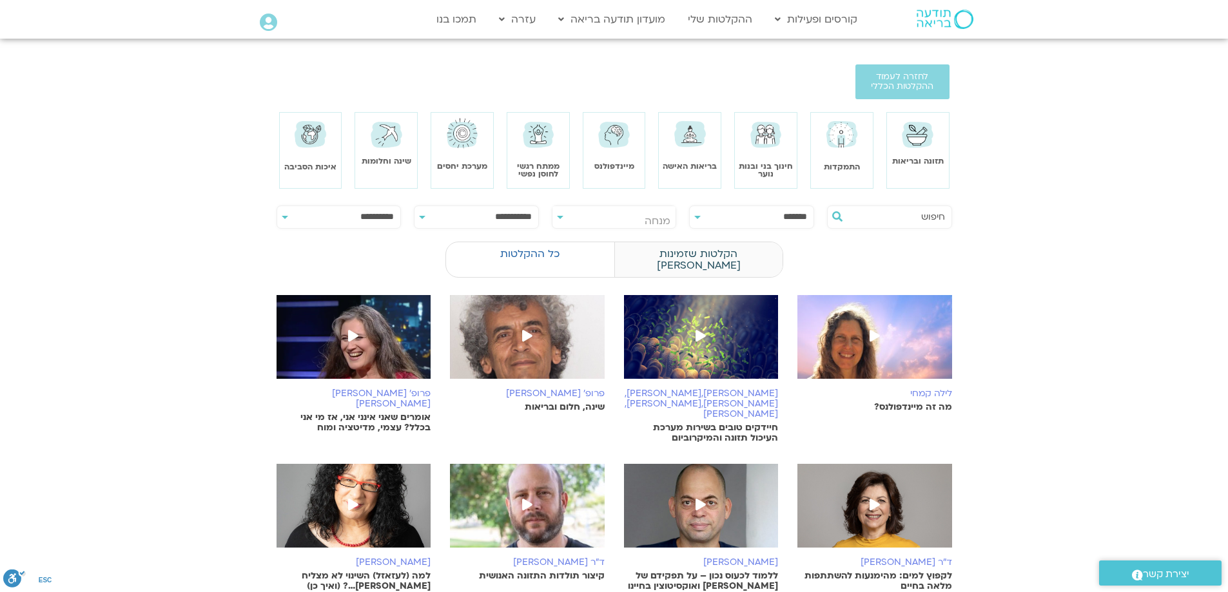
click at [672, 254] on label "הקלטות שזמינות לי" at bounding box center [698, 260] width 168 height 36
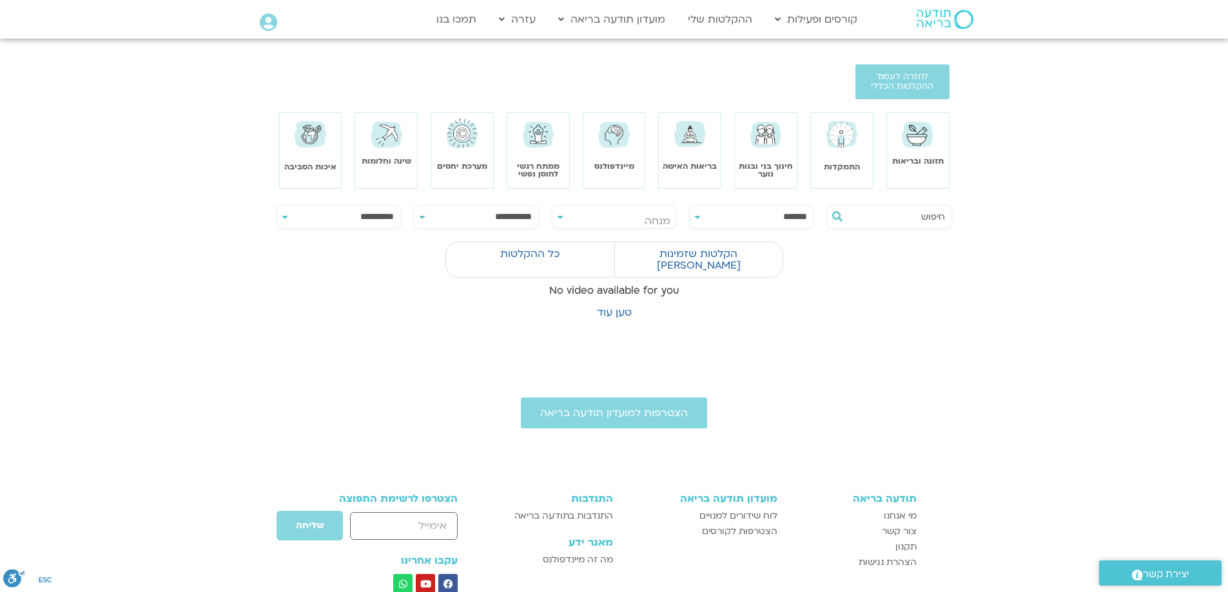
click at [608, 128] on img at bounding box center [614, 134] width 37 height 36
click at [598, 217] on span "מנחה" at bounding box center [614, 221] width 124 height 30
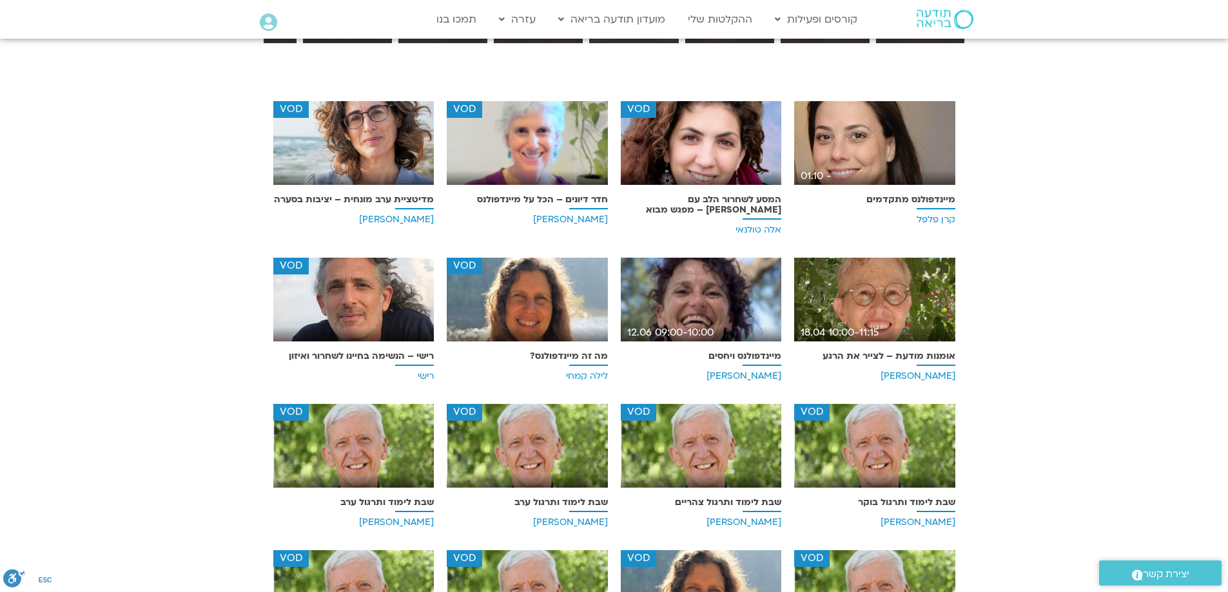
scroll to position [451, 0]
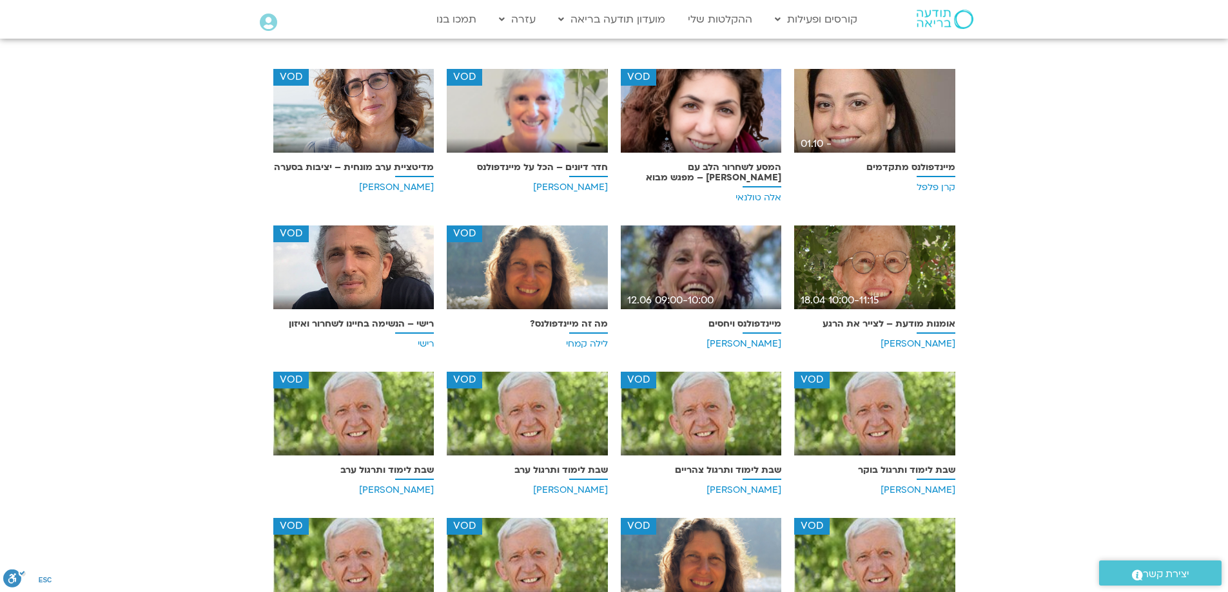
click at [568, 293] on div "VOD" at bounding box center [527, 268] width 161 height 84
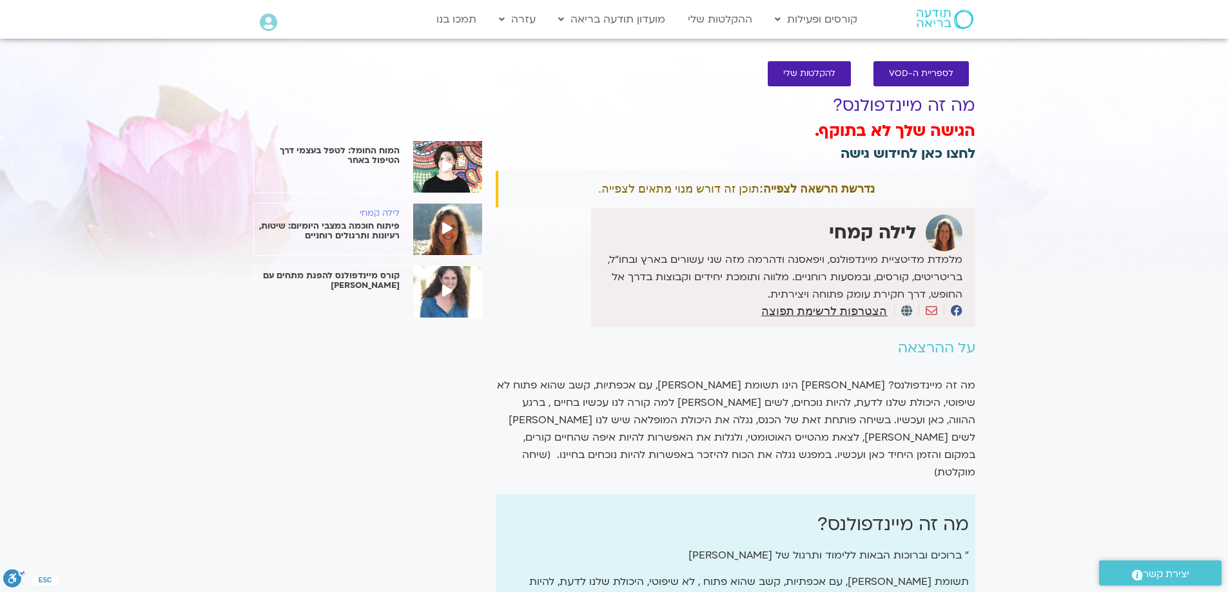
click at [867, 145] on link "לחצו כאן לחידוש גישה" at bounding box center [907, 153] width 135 height 19
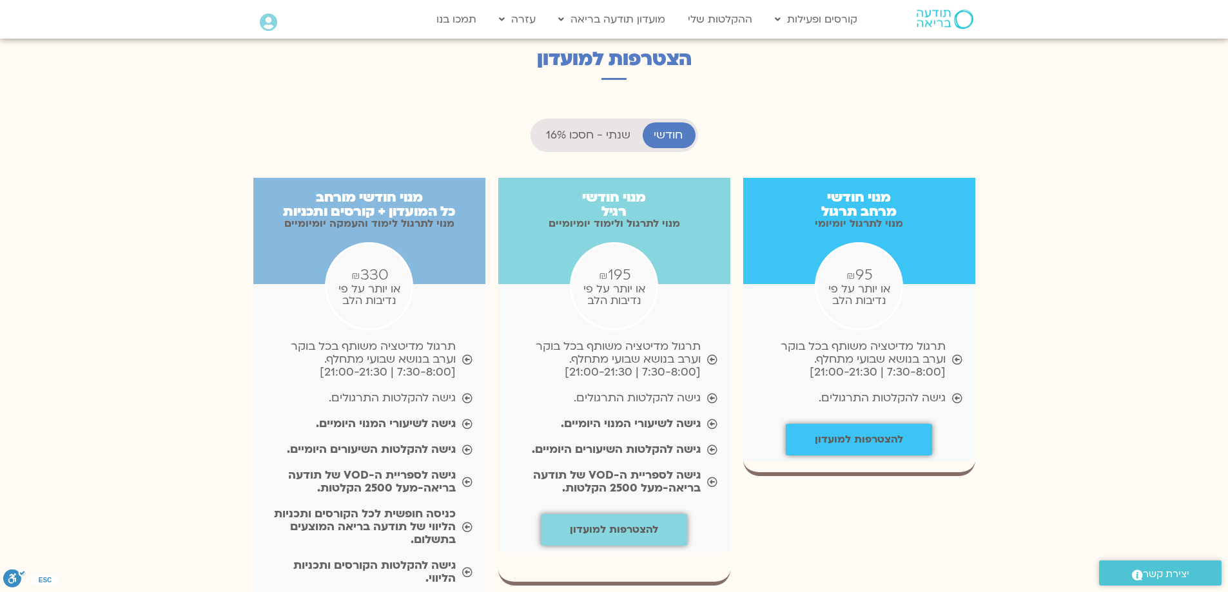
scroll to position [1225, 0]
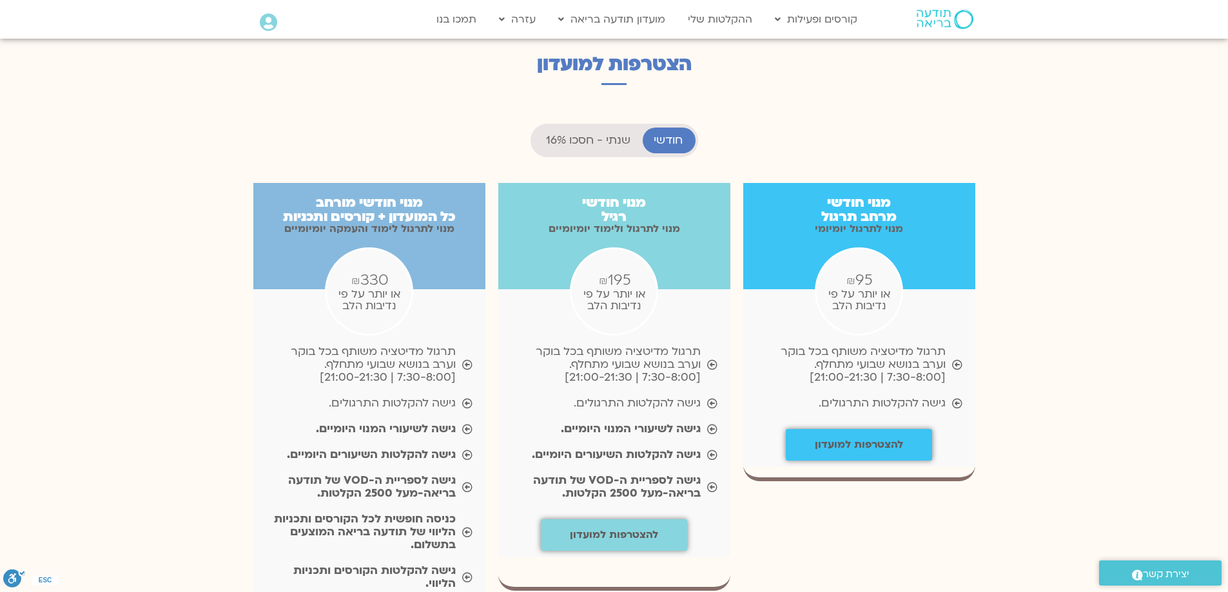
click at [593, 134] on span "שנתי - חסכו 16%" at bounding box center [588, 140] width 84 height 13
click at [669, 134] on span "חודשי" at bounding box center [668, 140] width 29 height 13
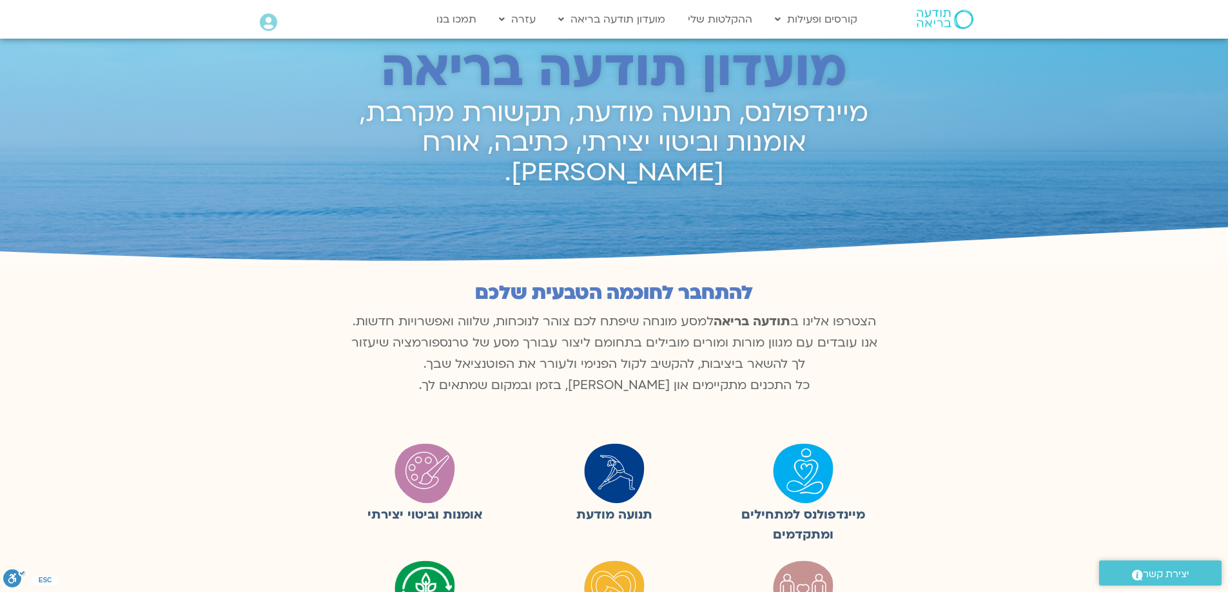
scroll to position [0, 0]
